Goal: Task Accomplishment & Management: Use online tool/utility

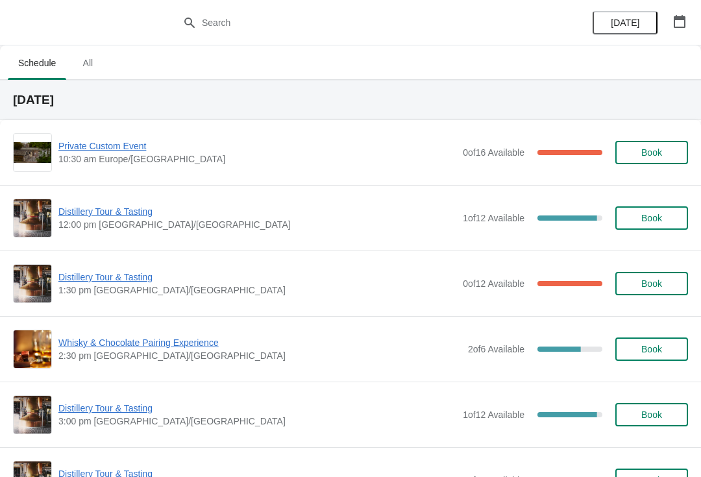
click at [112, 210] on span "Distillery Tour & Tasting" at bounding box center [257, 211] width 398 height 13
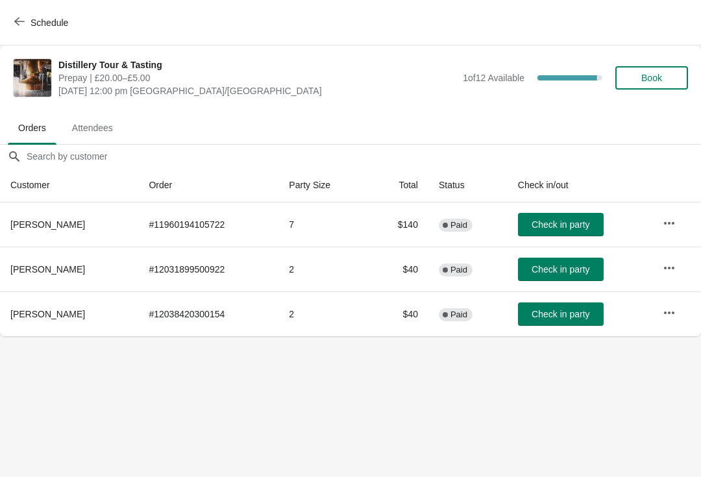
click at [652, 70] on button "Book" at bounding box center [651, 77] width 73 height 23
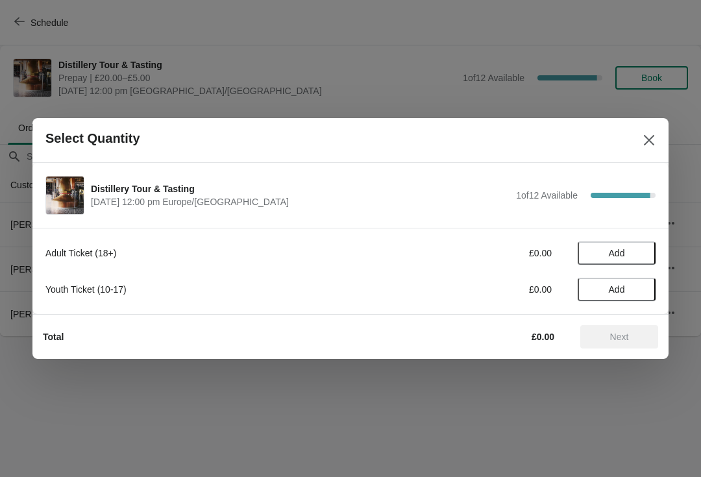
click at [602, 245] on button "Add" at bounding box center [616, 252] width 78 height 23
click at [634, 250] on icon at bounding box center [639, 254] width 14 height 14
click at [620, 335] on span "Next" at bounding box center [619, 337] width 19 height 10
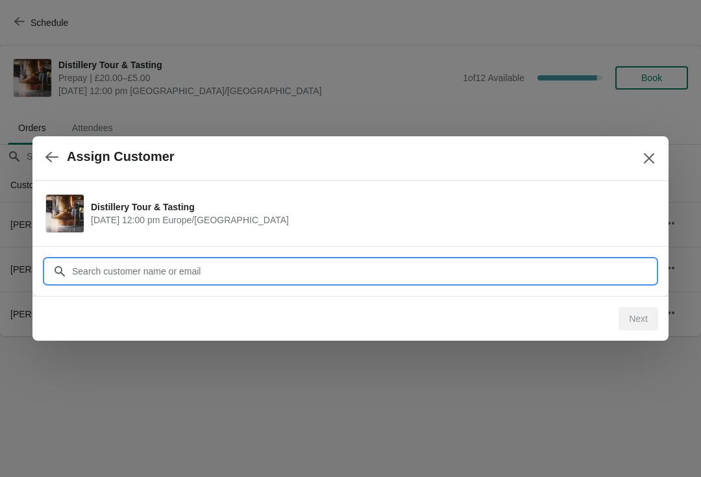
click at [359, 273] on input "Customer" at bounding box center [363, 271] width 584 height 23
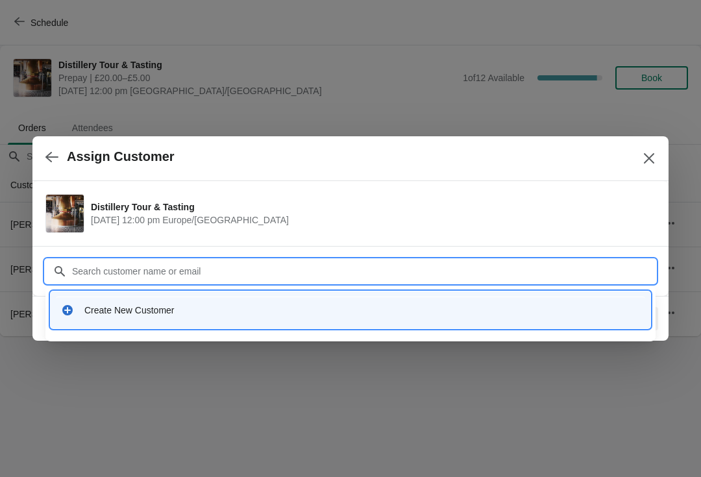
click at [137, 295] on div "Create New Customer" at bounding box center [350, 309] width 599 height 37
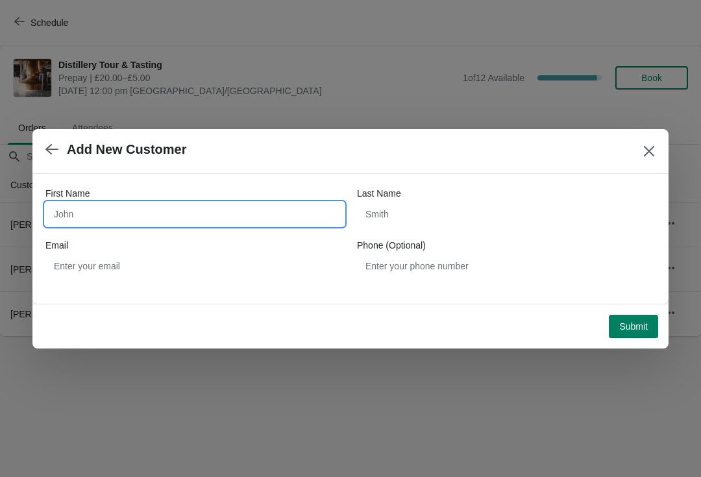
click at [231, 216] on input "First Name" at bounding box center [194, 213] width 298 height 23
type input "[PERSON_NAME]"
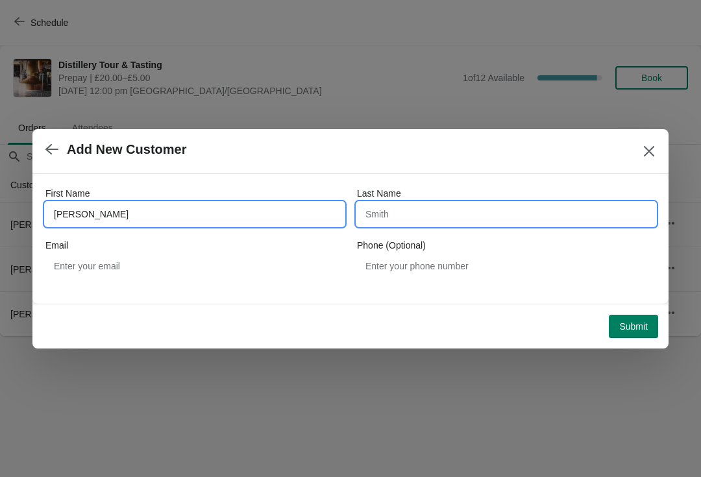
click at [429, 218] on input "Last Name" at bounding box center [506, 213] width 298 height 23
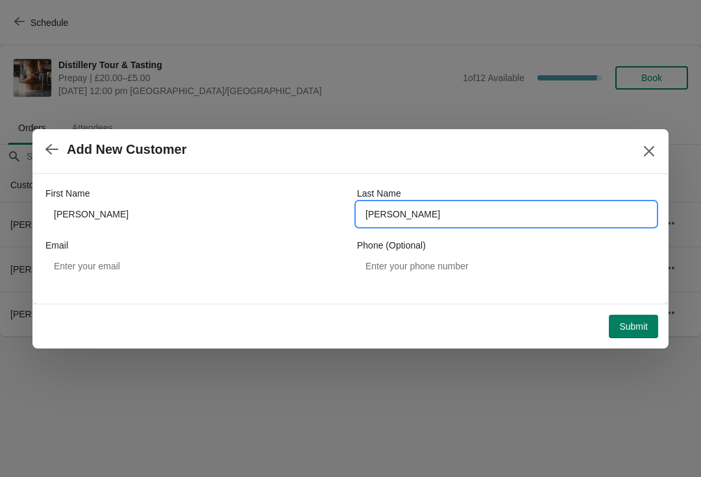
type input "[PERSON_NAME]"
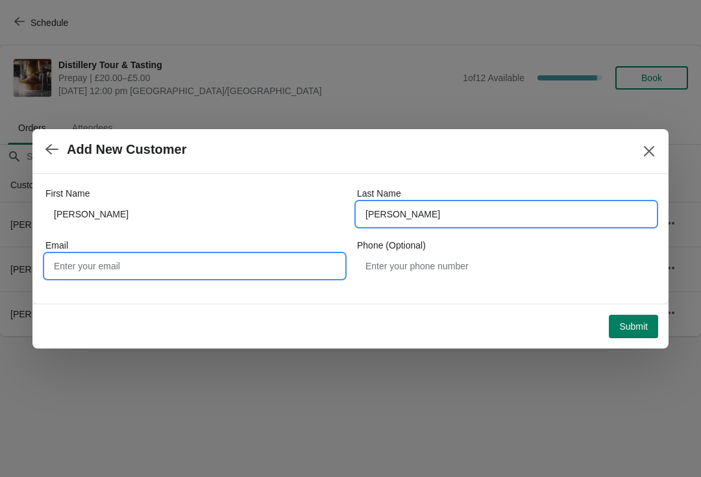
click at [173, 254] on input "Email" at bounding box center [194, 265] width 298 height 23
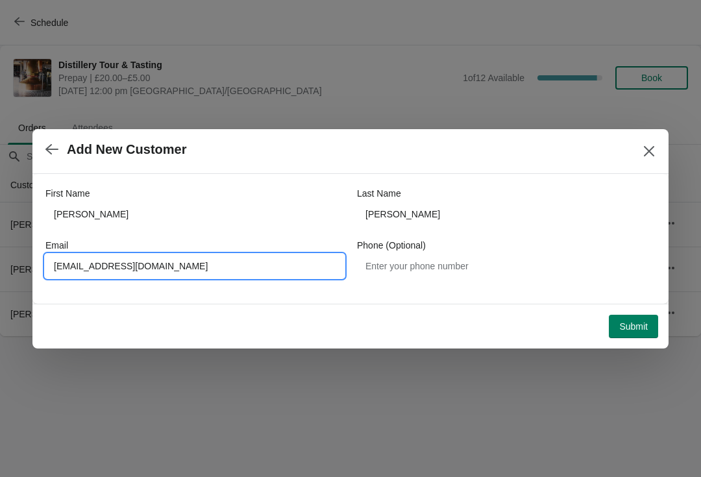
type input "[EMAIL_ADDRESS][DOMAIN_NAME]"
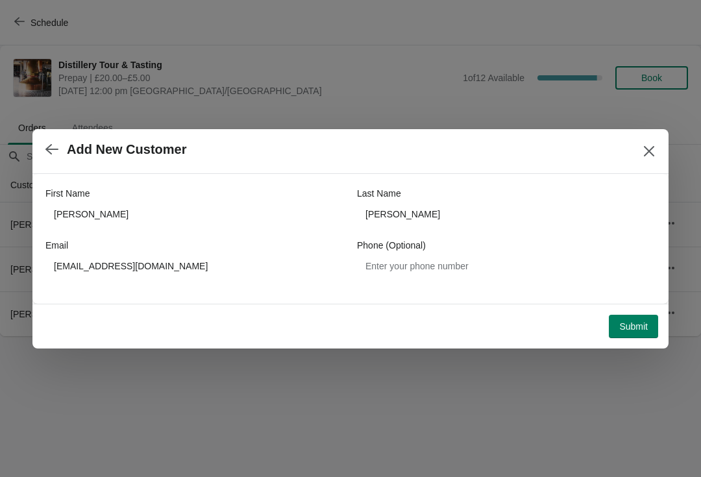
click at [627, 324] on span "Submit" at bounding box center [633, 326] width 29 height 10
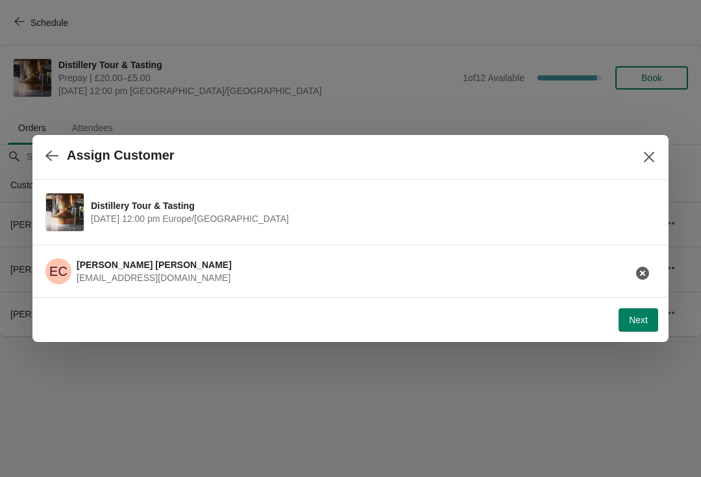
click at [625, 325] on button "Next" at bounding box center [638, 319] width 40 height 23
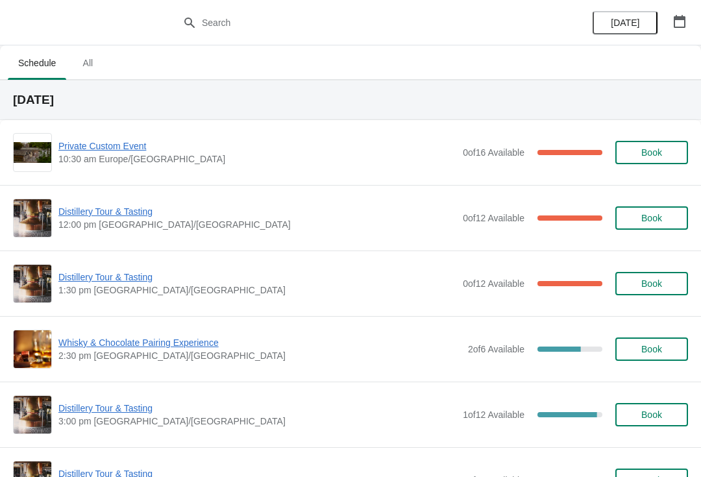
click at [103, 206] on span "Distillery Tour & Tasting" at bounding box center [257, 211] width 398 height 13
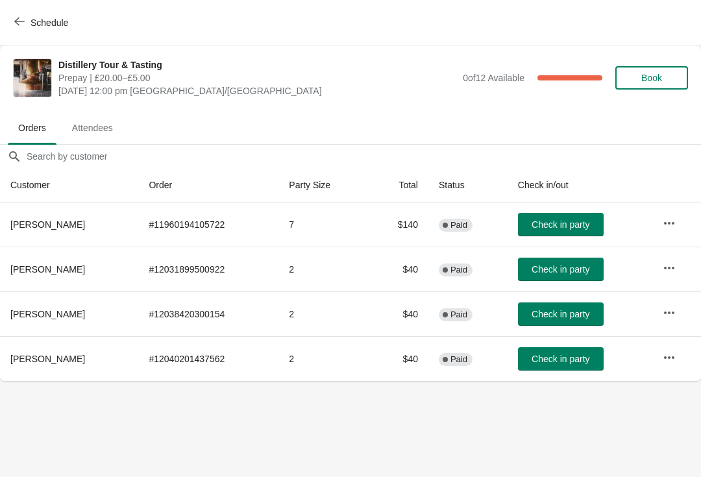
click at [545, 229] on span "Check in party" at bounding box center [560, 224] width 58 height 10
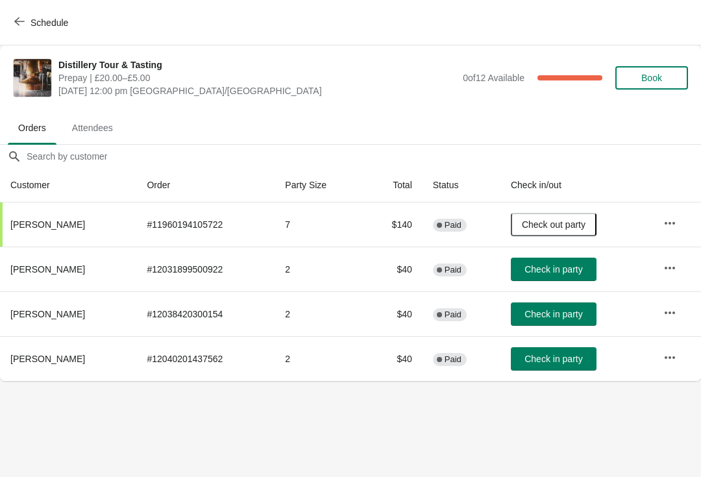
click at [106, 121] on span "Attendees" at bounding box center [93, 127] width 62 height 23
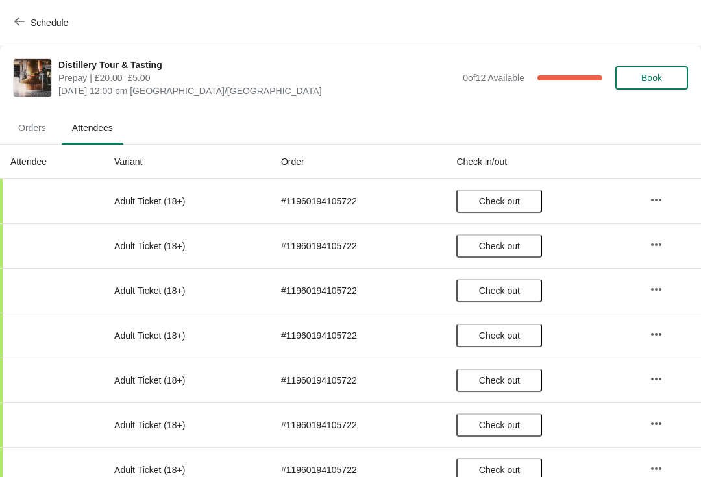
click at [24, 25] on icon "button" at bounding box center [19, 21] width 10 height 10
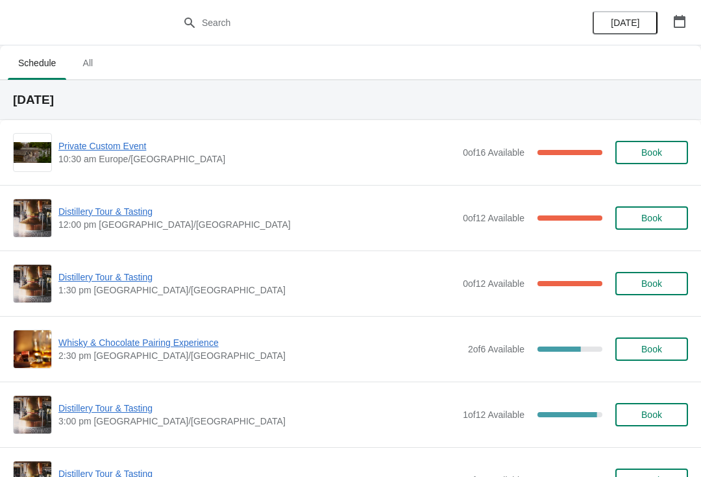
click at [112, 217] on span "Distillery Tour & Tasting" at bounding box center [257, 211] width 398 height 13
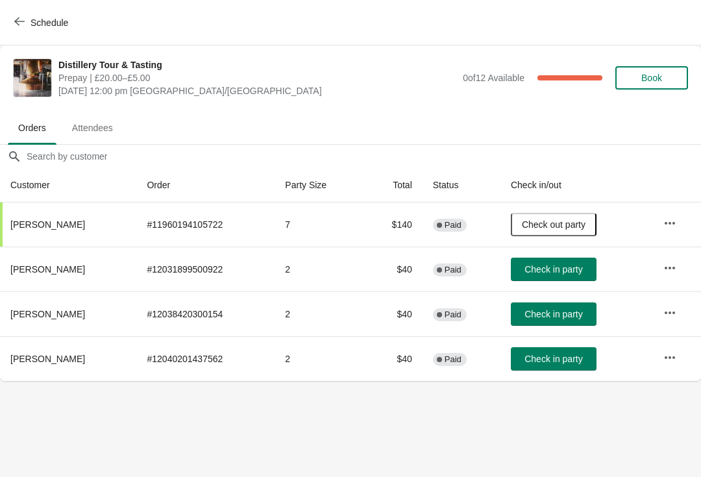
click at [556, 320] on button "Check in party" at bounding box center [554, 313] width 86 height 23
